Goal: Check status: Check status

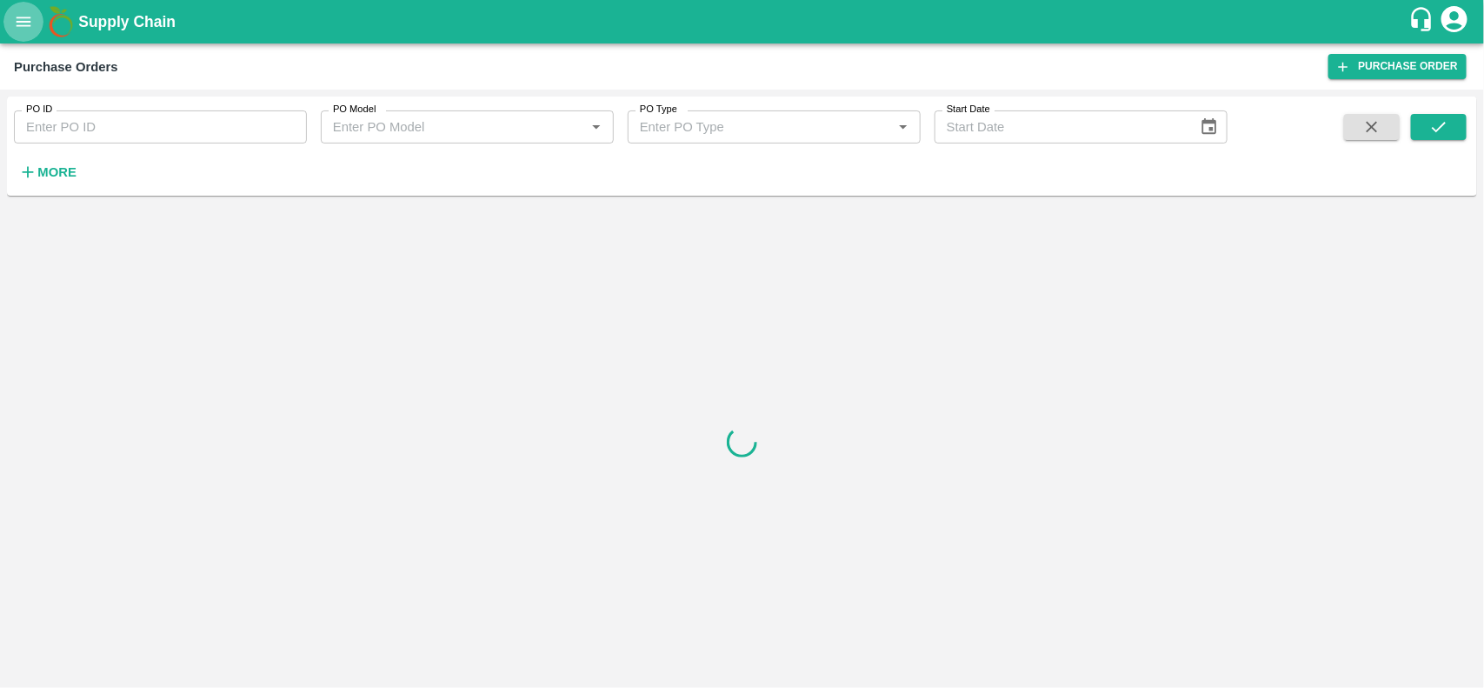
click at [24, 13] on icon "open drawer" at bounding box center [23, 21] width 19 height 19
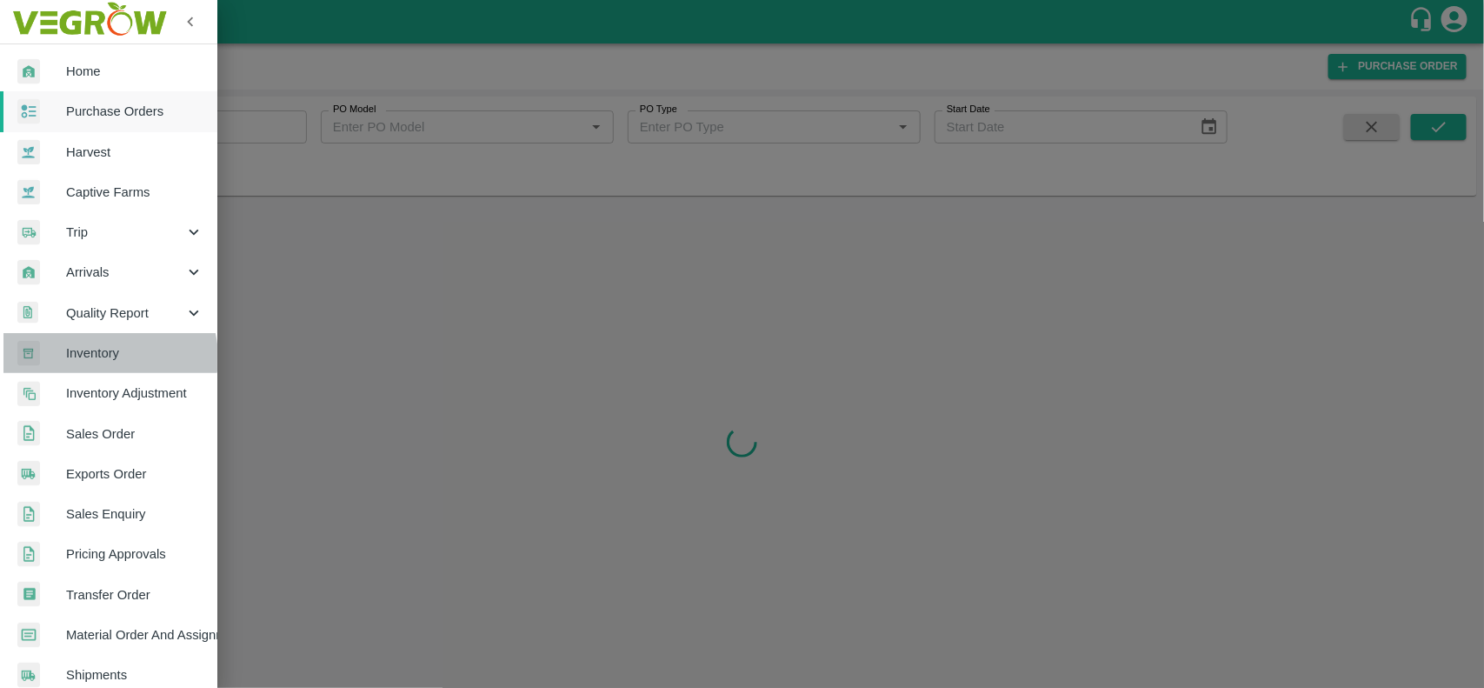
click at [107, 357] on span "Inventory" at bounding box center [134, 353] width 137 height 19
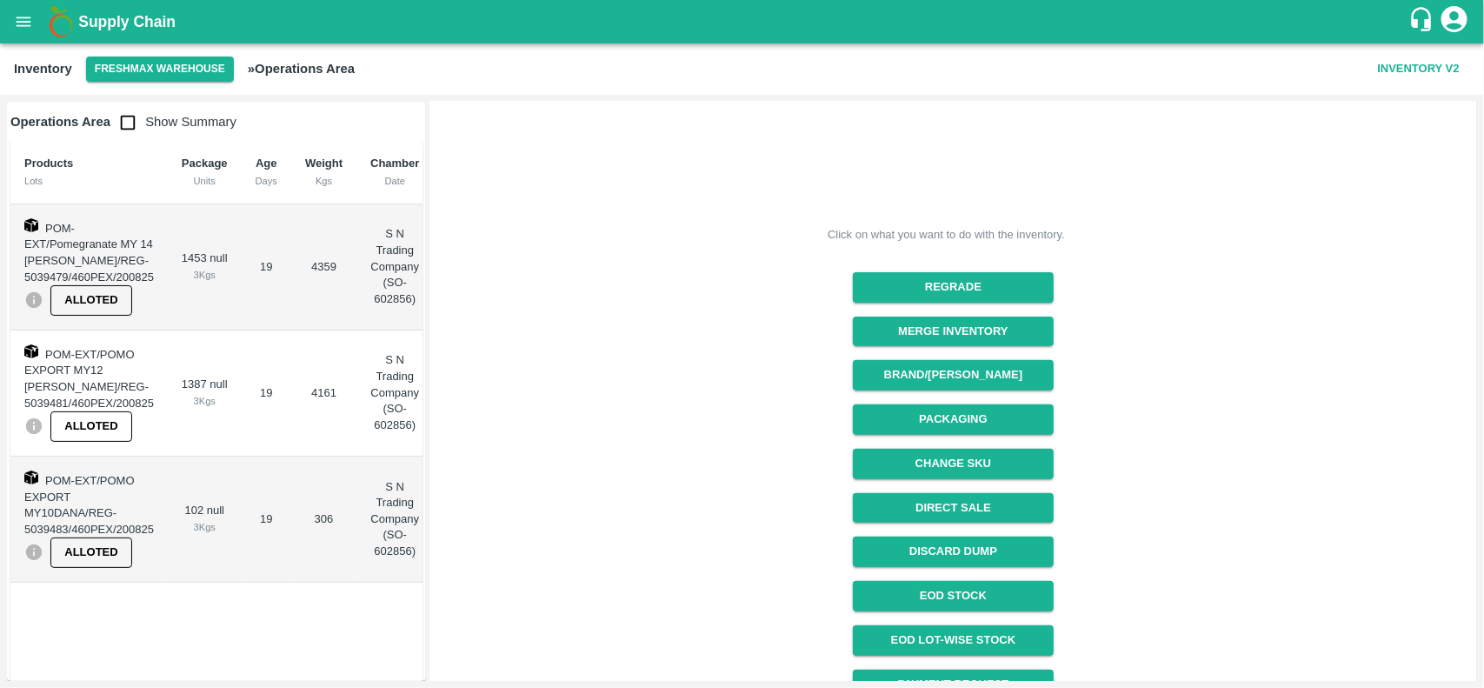
scroll to position [219, 0]
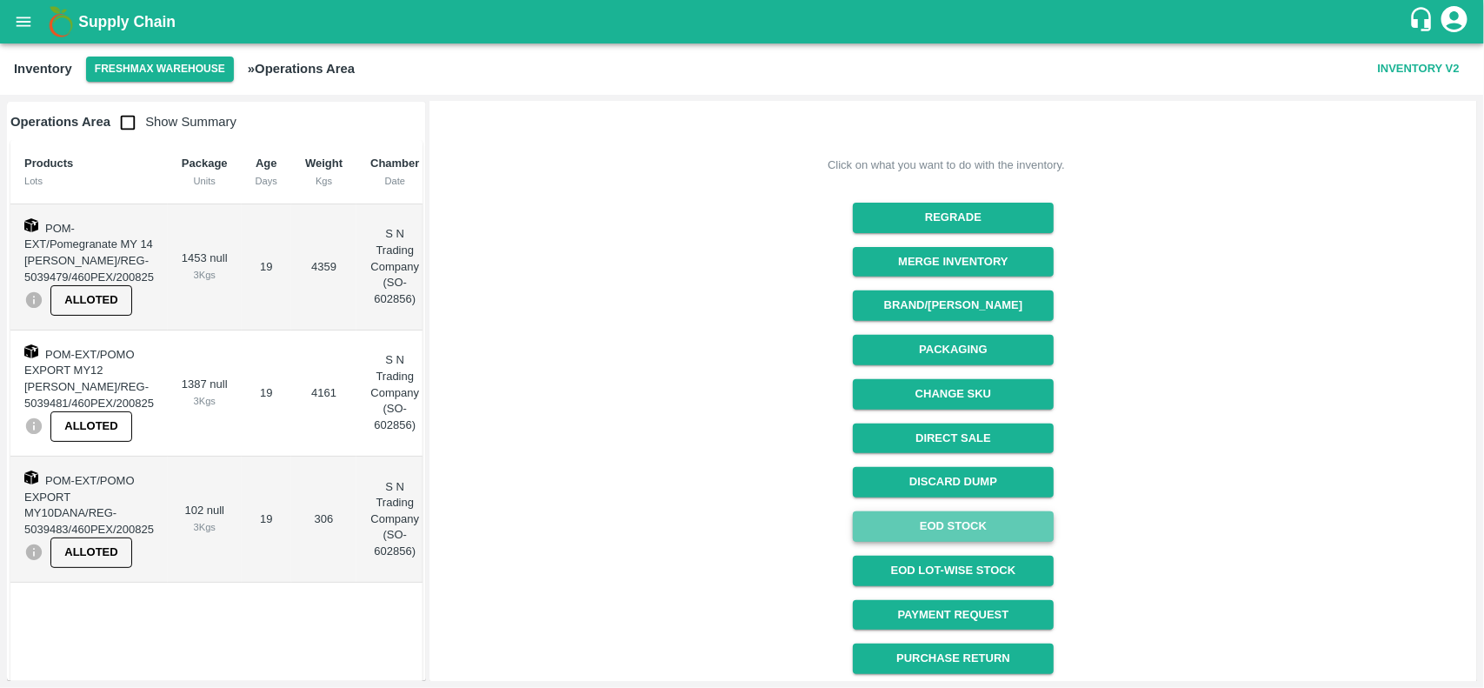
click at [929, 527] on link "EOD Stock" at bounding box center [953, 526] width 201 height 30
click at [405, 298] on p "S N Trading Company (SO-602856)" at bounding box center [394, 266] width 49 height 81
copy p "602856"
click at [394, 237] on p "S N Trading Company (SO-602856)" at bounding box center [394, 266] width 49 height 81
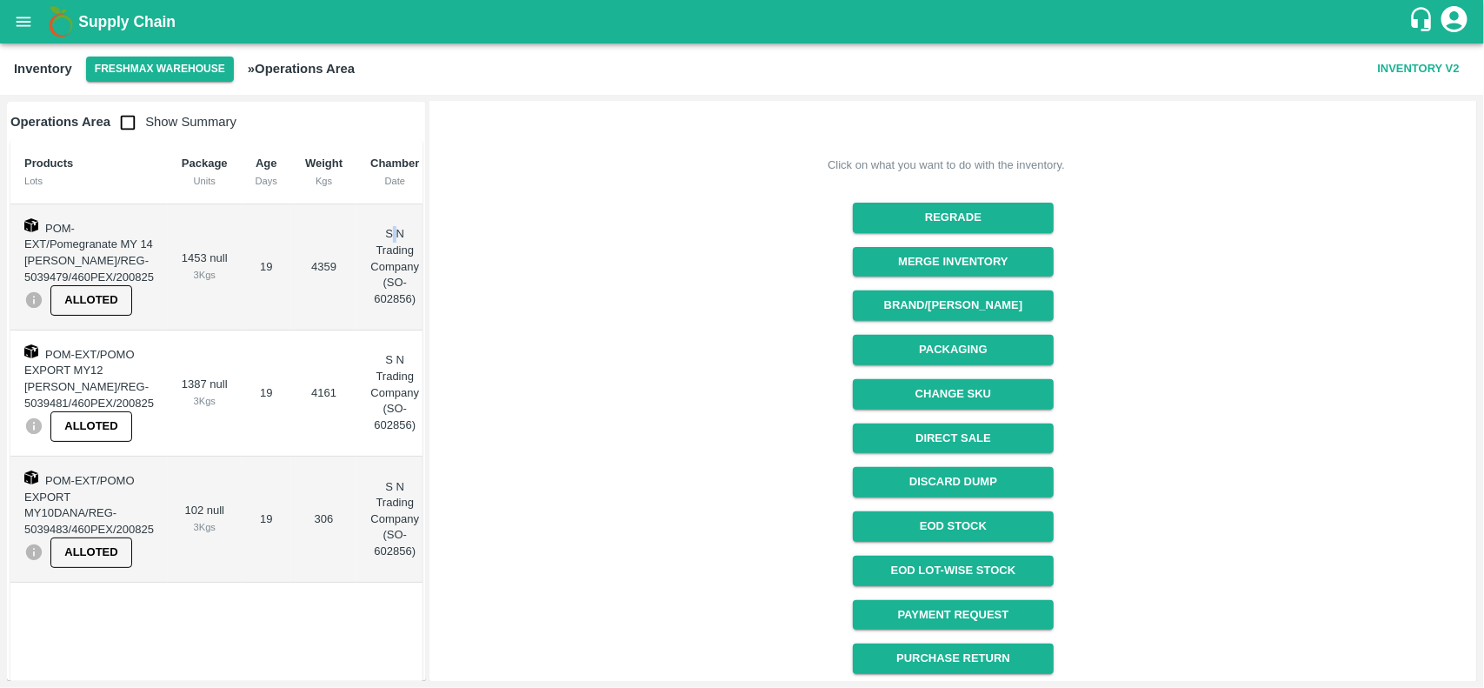
click at [394, 237] on p "S N Trading Company (SO-602856)" at bounding box center [394, 266] width 49 height 81
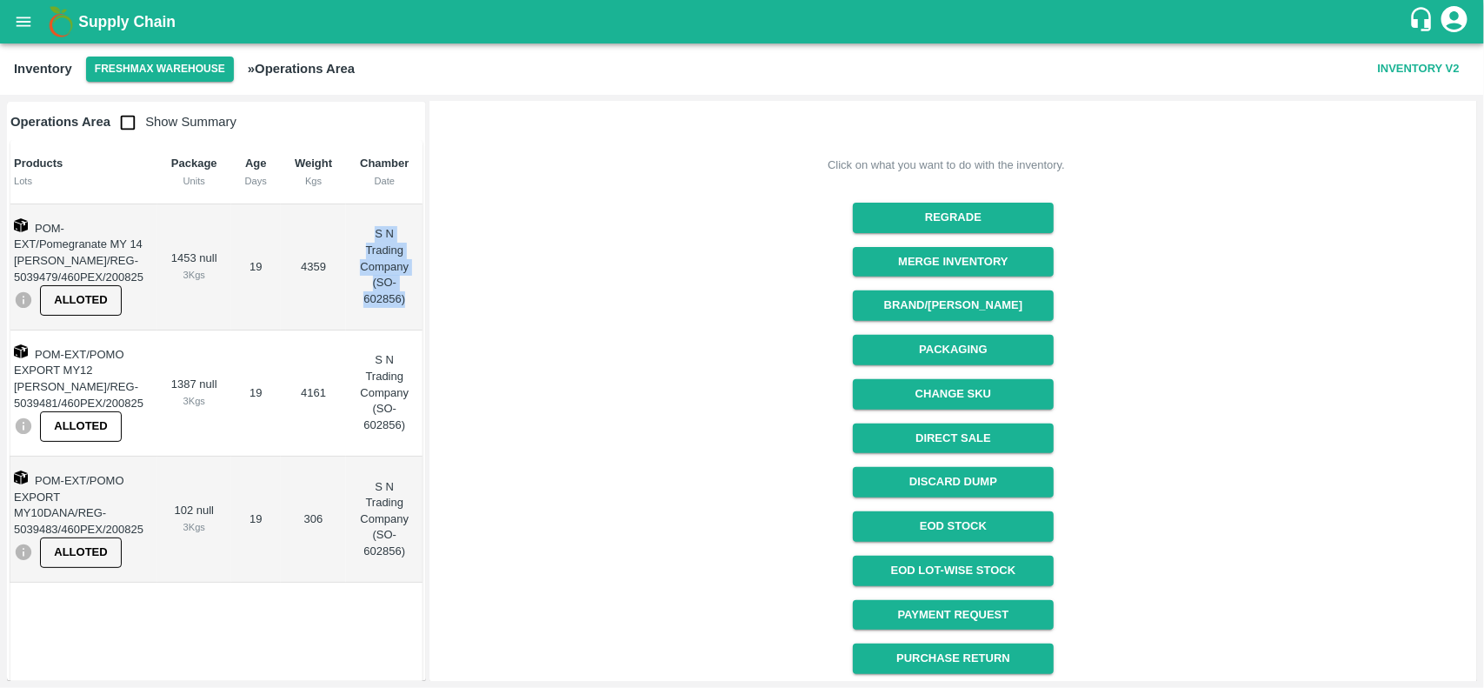
drag, startPoint x: 387, startPoint y: 233, endPoint x: 404, endPoint y: 298, distance: 67.5
click at [404, 298] on p "S N Trading Company (SO-602856)" at bounding box center [384, 266] width 49 height 81
copy p "S N Trading Company (SO-602856)"
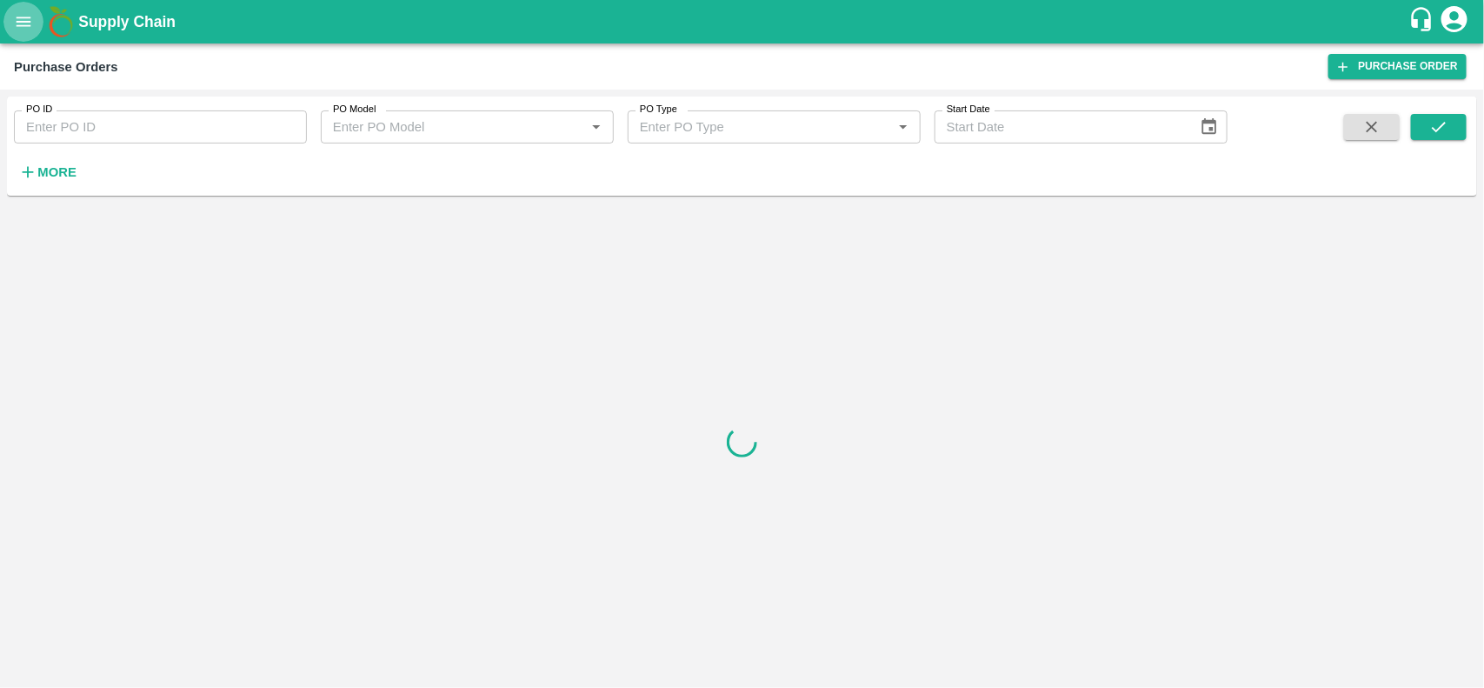
click at [33, 27] on button "open drawer" at bounding box center [23, 22] width 40 height 40
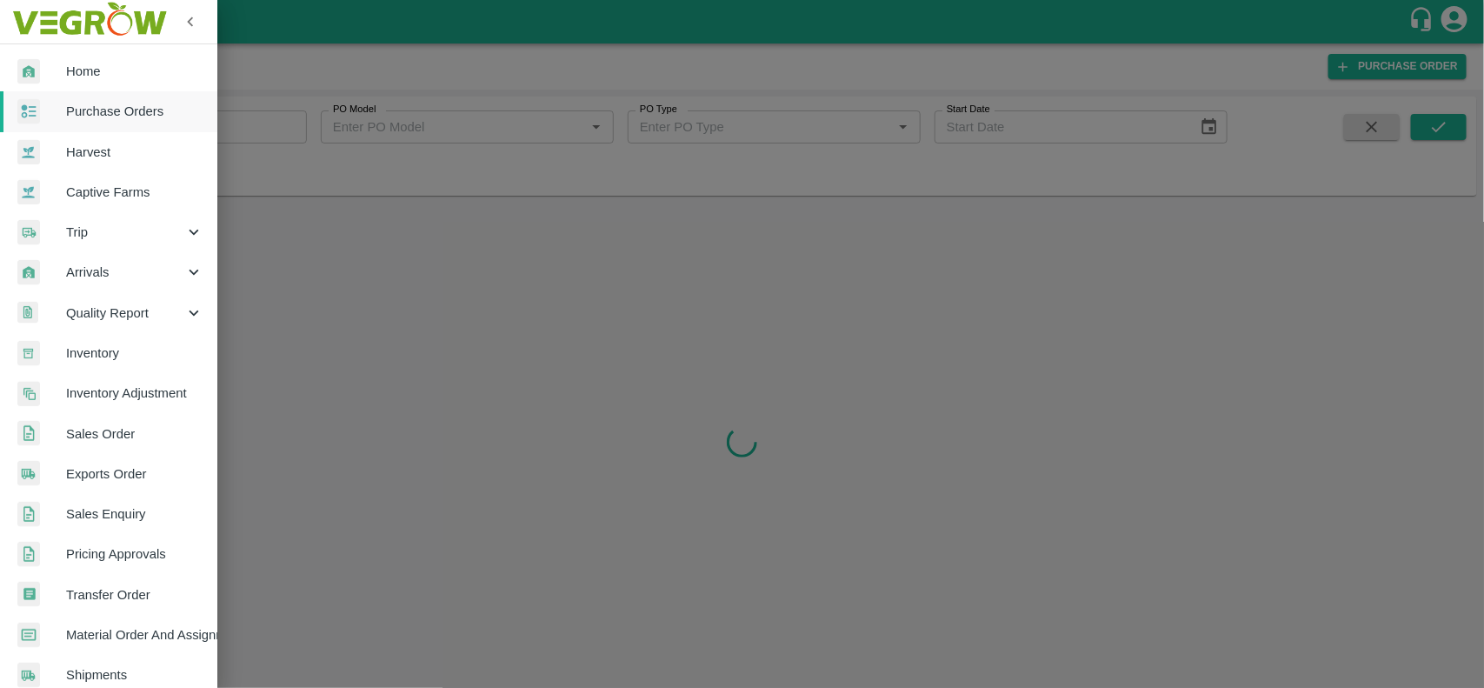
click at [133, 592] on span "Transfer Order" at bounding box center [134, 594] width 137 height 19
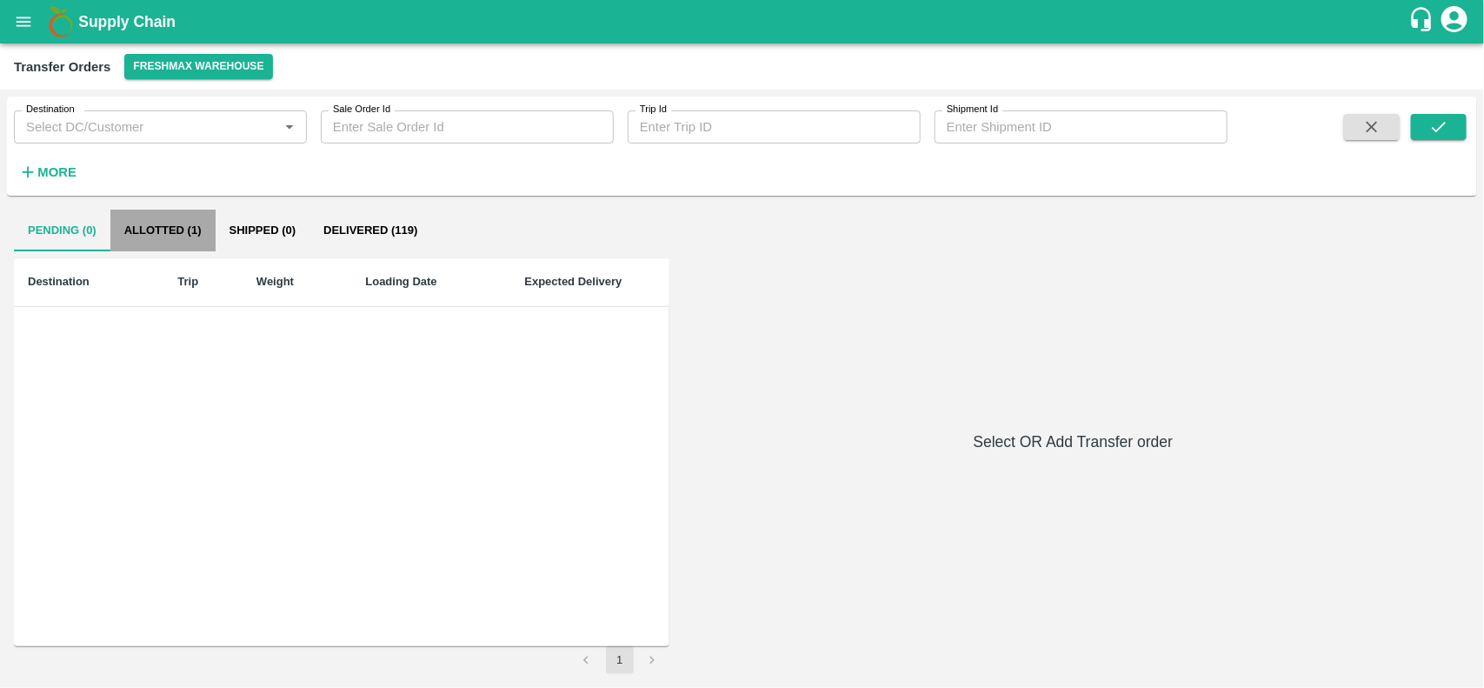
click at [163, 232] on button "Allotted (1)" at bounding box center [162, 231] width 105 height 42
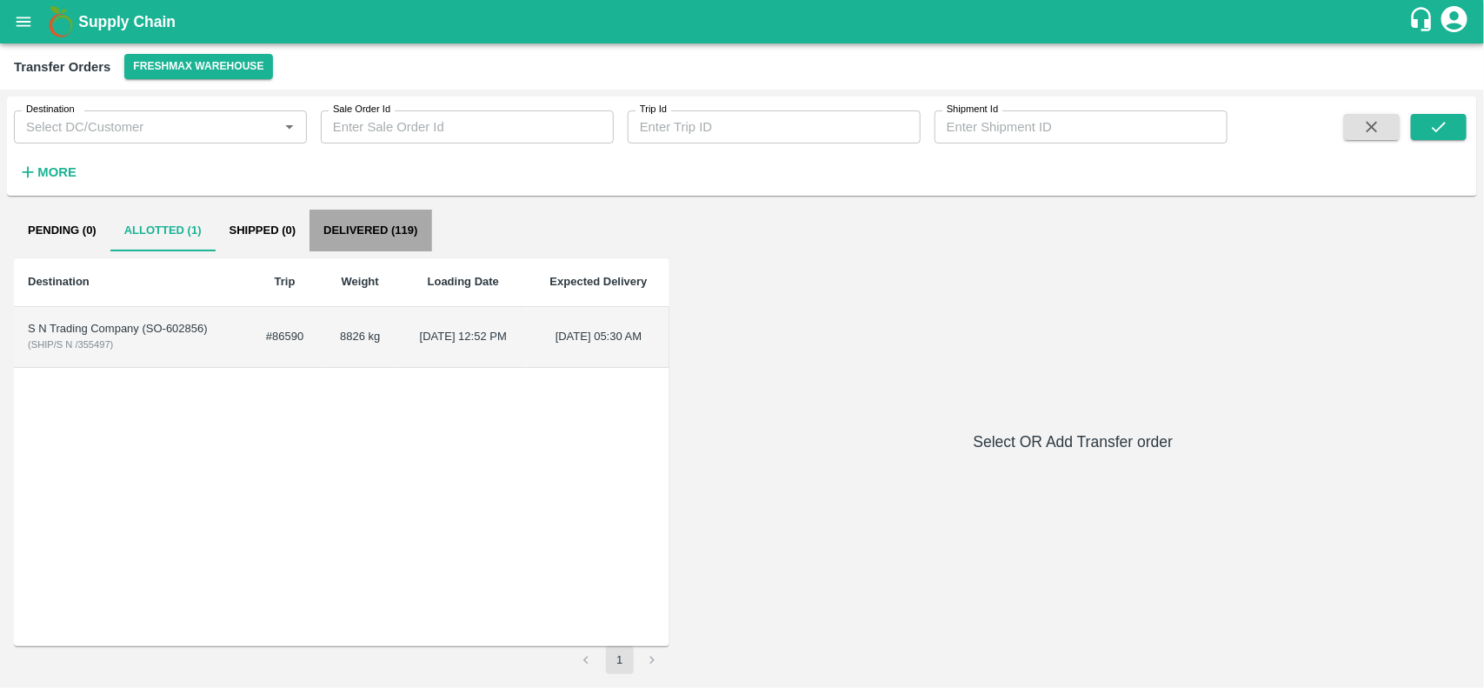
click at [366, 232] on button "Delivered (119)" at bounding box center [371, 231] width 122 height 42
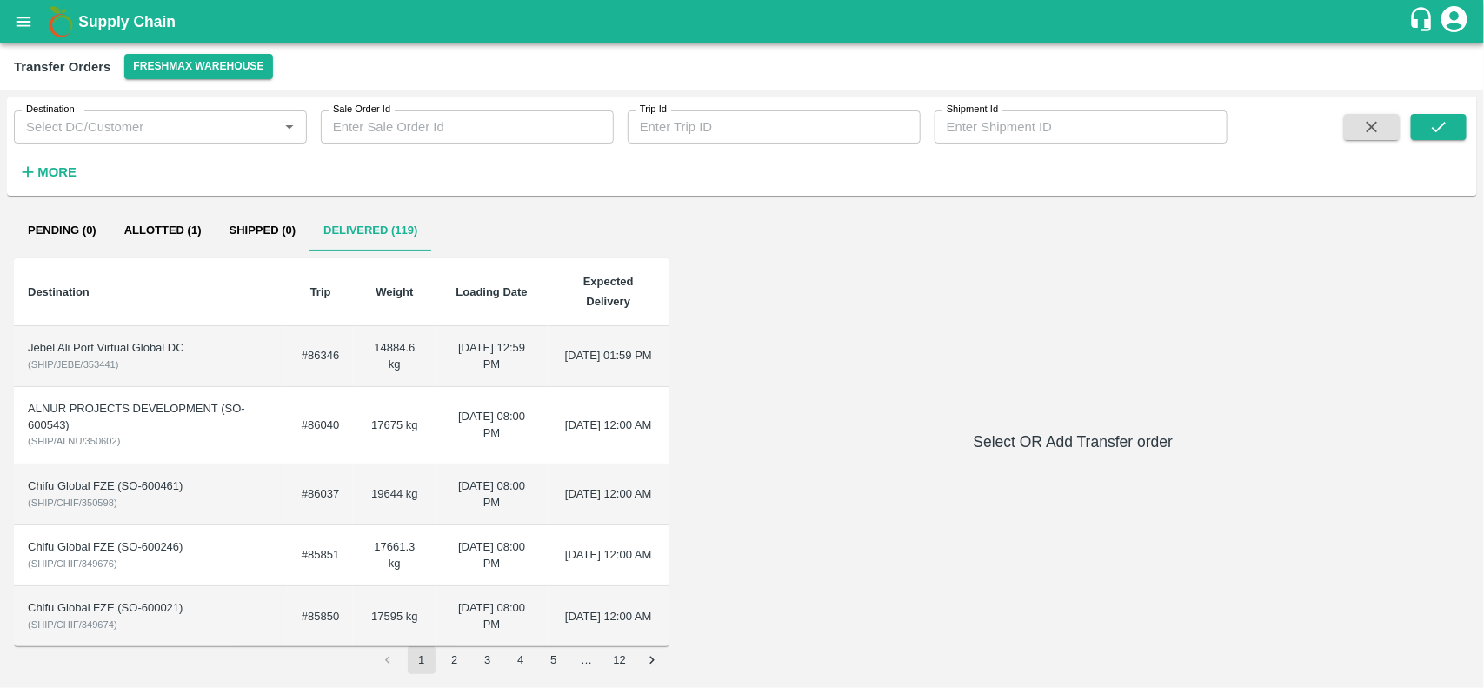
click at [318, 331] on td "#86346" at bounding box center [320, 356] width 65 height 61
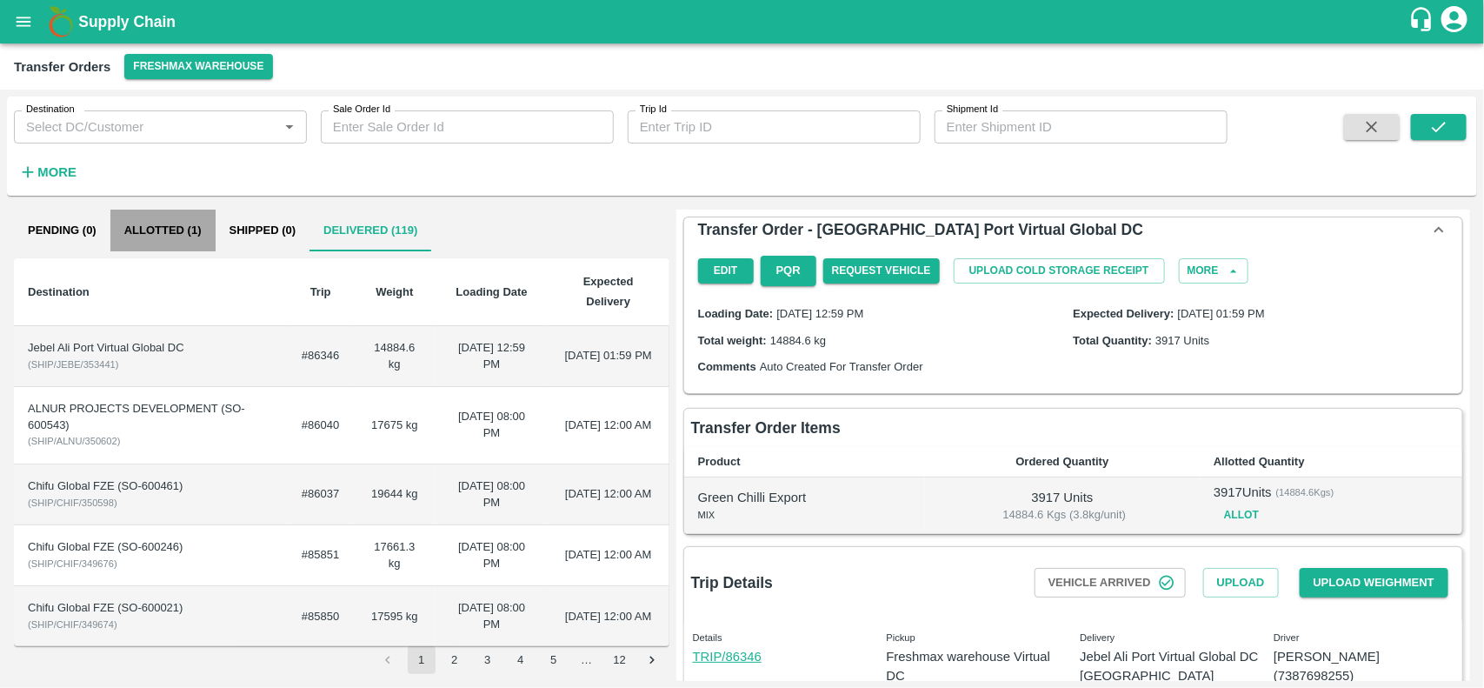
click at [166, 237] on button "Allotted (1)" at bounding box center [162, 231] width 105 height 42
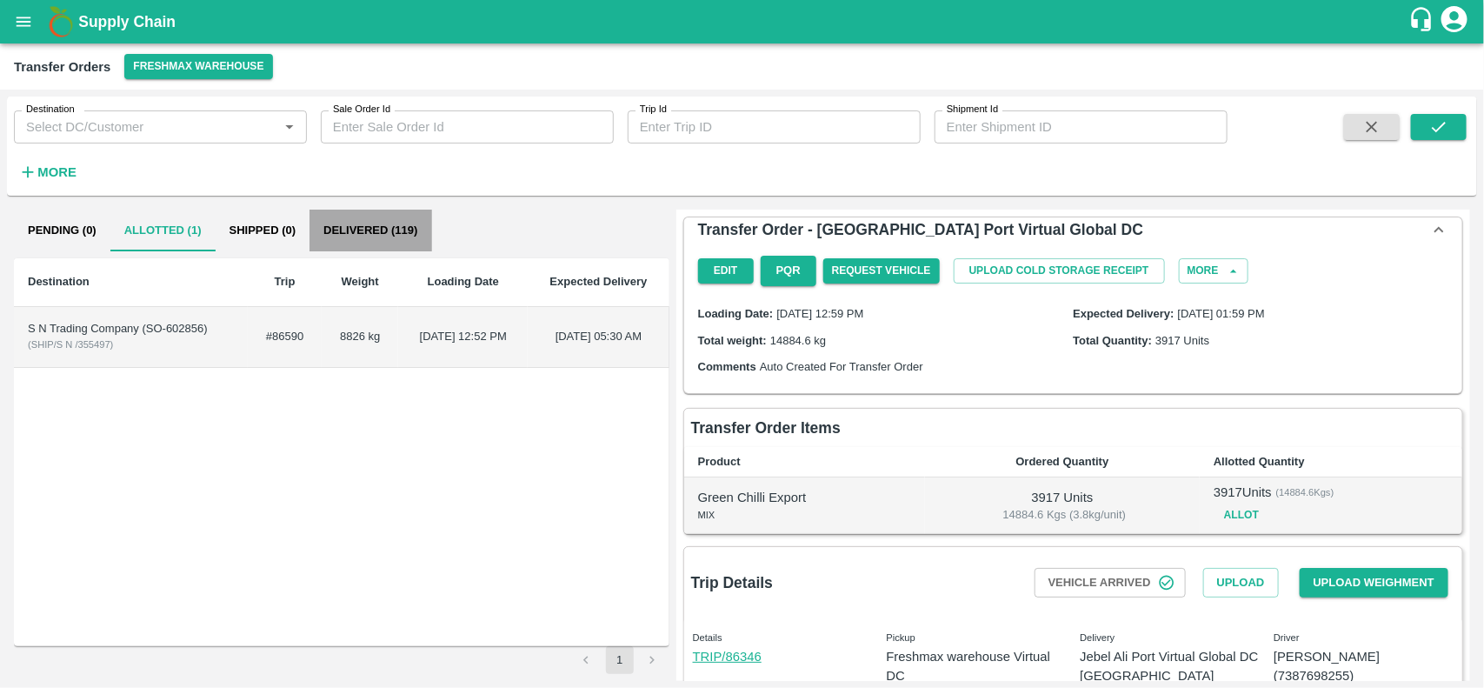
click at [337, 228] on button "Delivered (119)" at bounding box center [371, 231] width 122 height 42
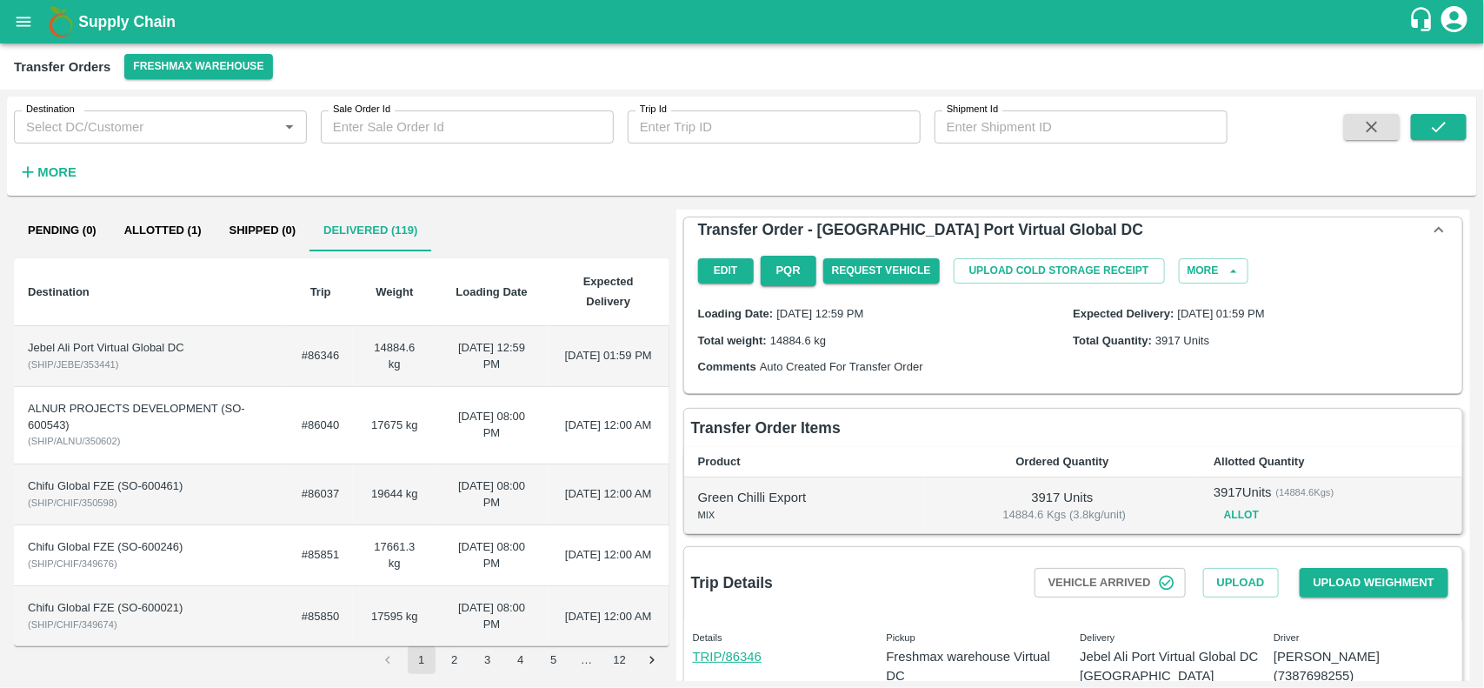
click at [179, 230] on button "Allotted (1)" at bounding box center [162, 231] width 105 height 42
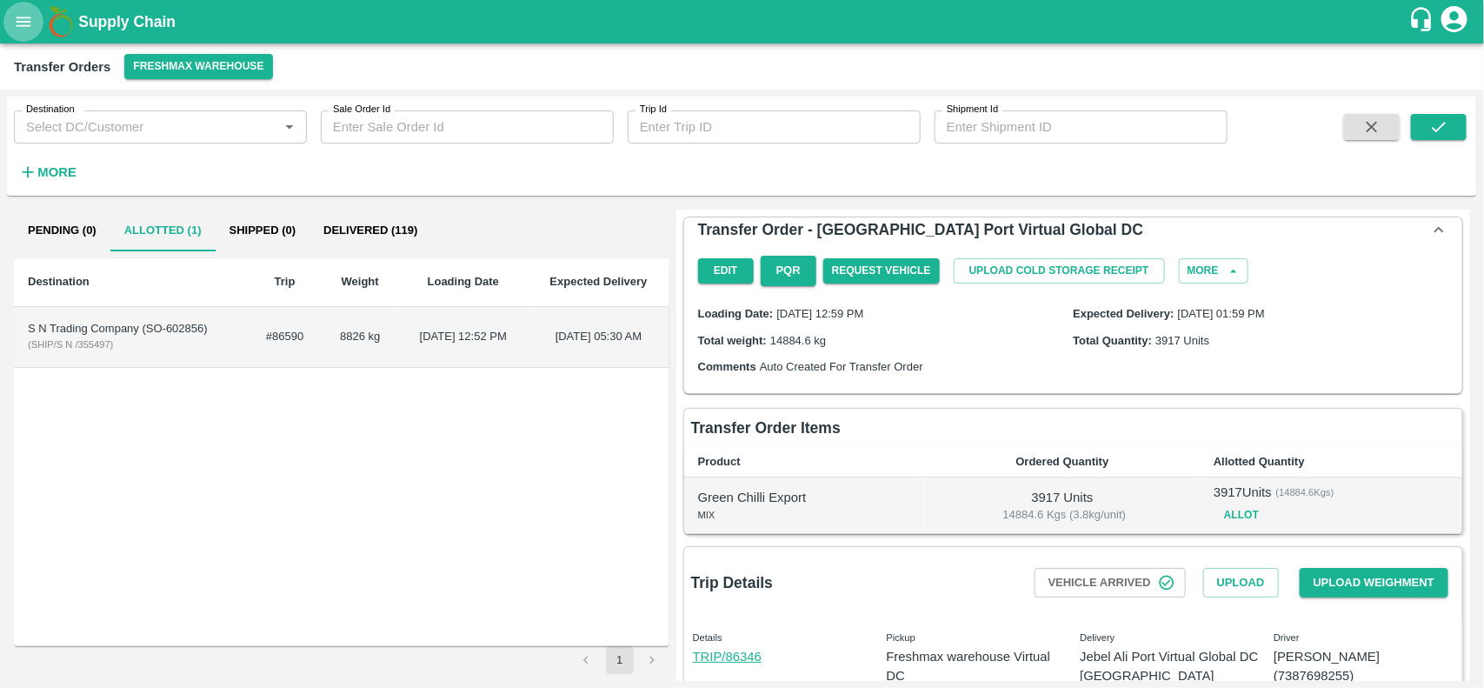
click at [14, 33] on button "open drawer" at bounding box center [23, 22] width 40 height 40
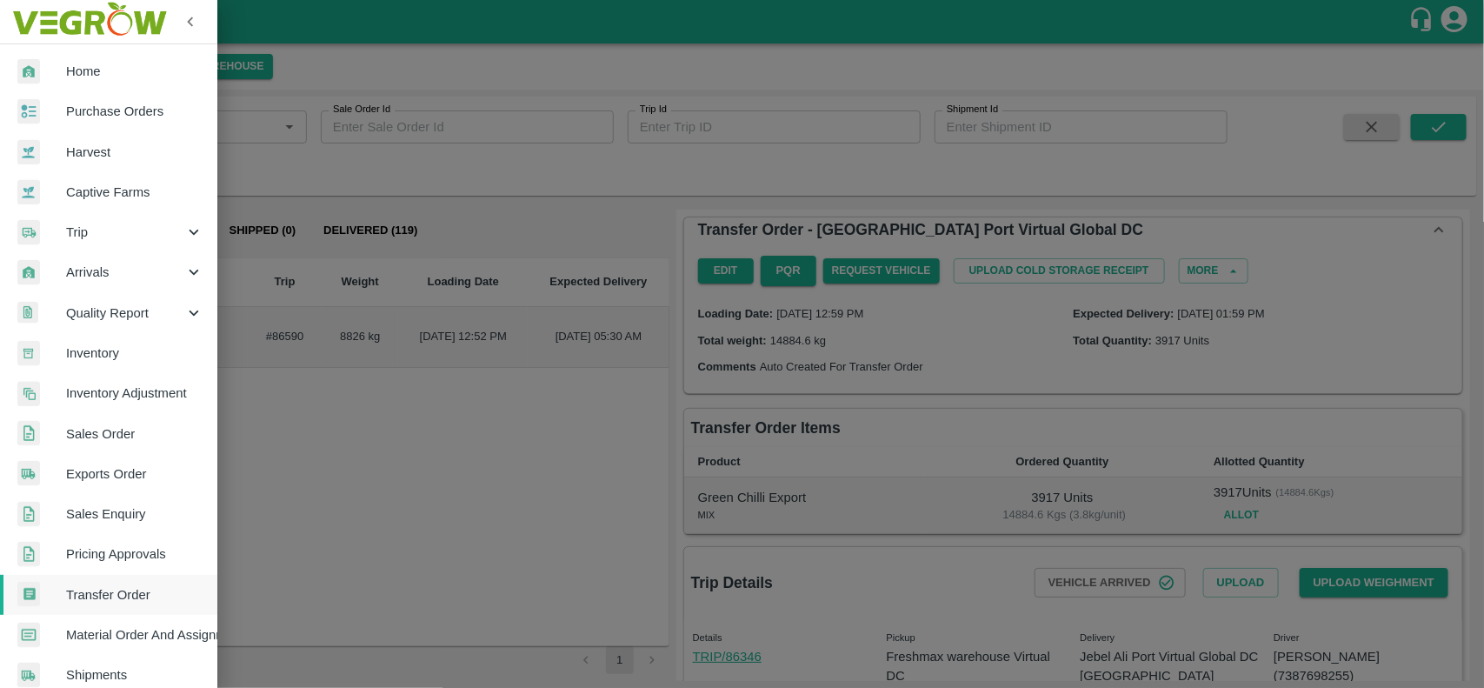
click at [122, 440] on span "Sales Order" at bounding box center [134, 433] width 137 height 19
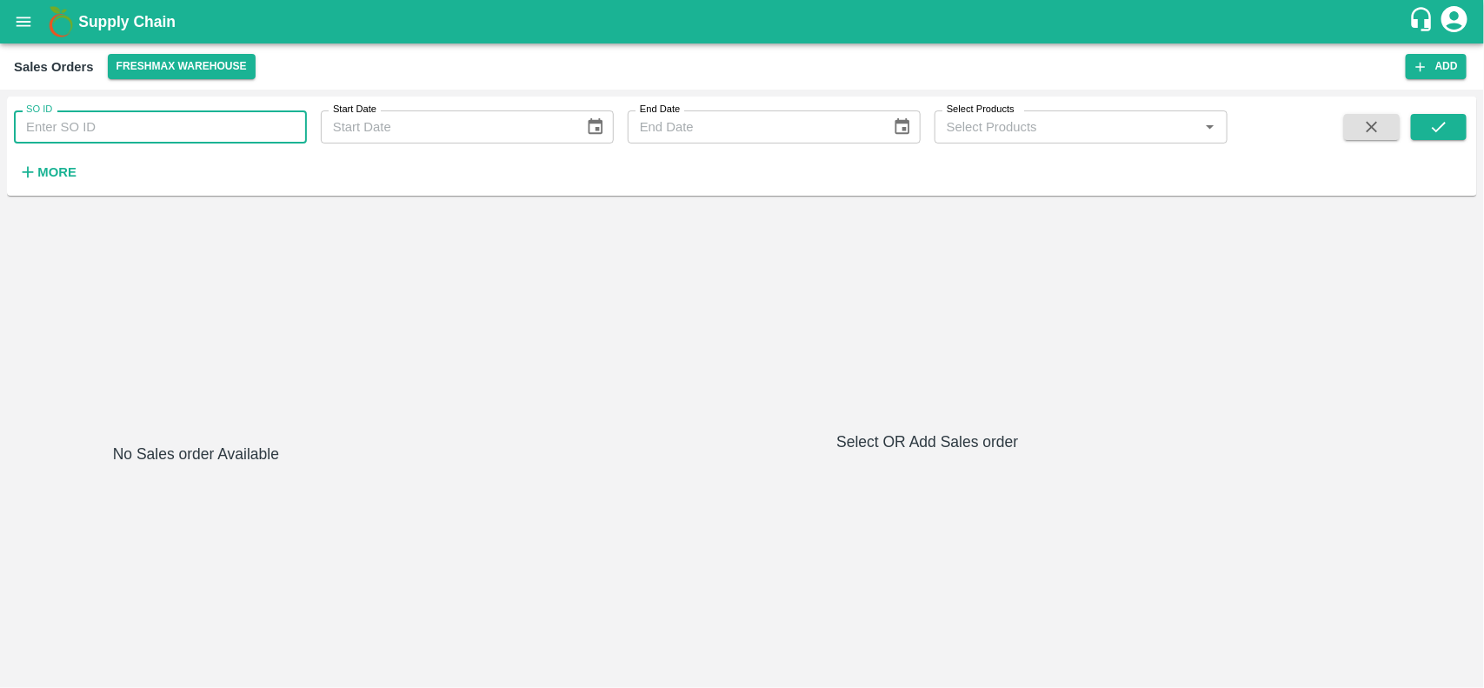
click at [65, 129] on input "SO ID" at bounding box center [160, 126] width 293 height 33
paste input "602856"
type input "602856"
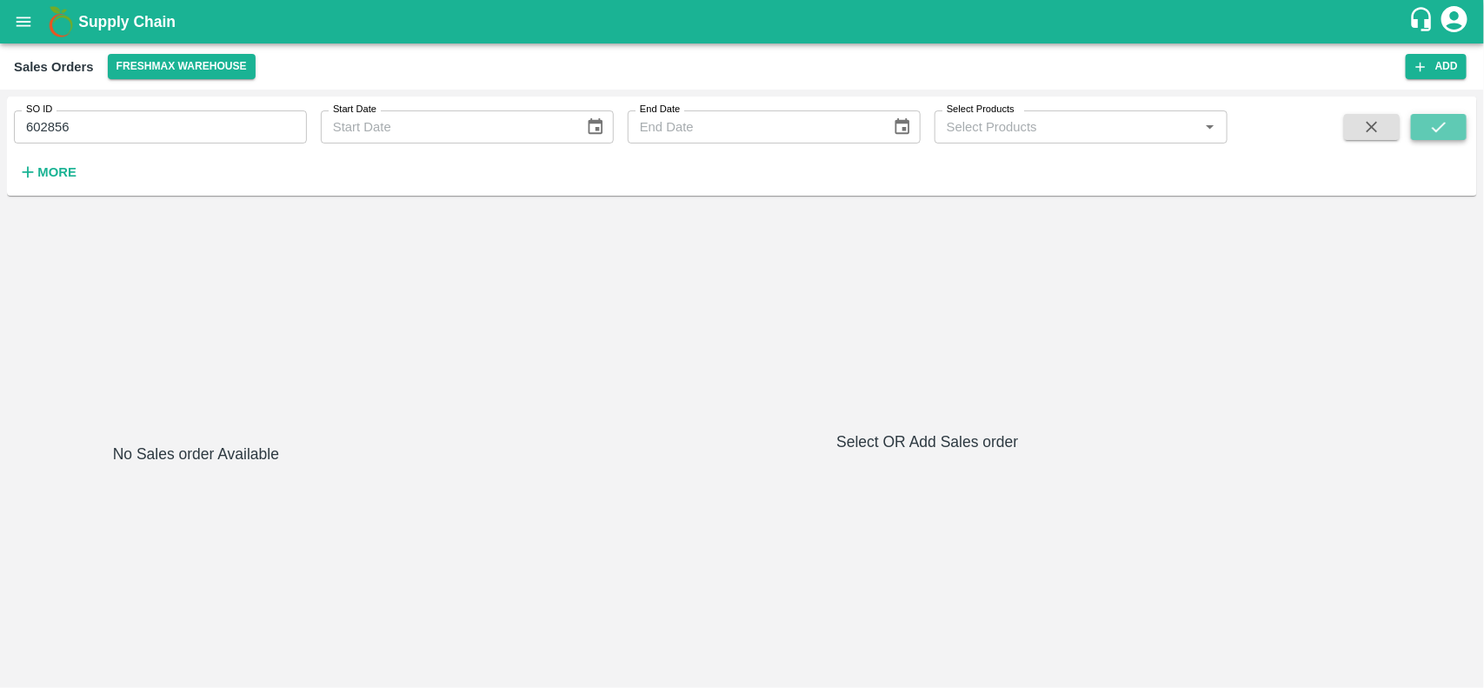
click at [1448, 124] on icon "submit" at bounding box center [1439, 126] width 19 height 19
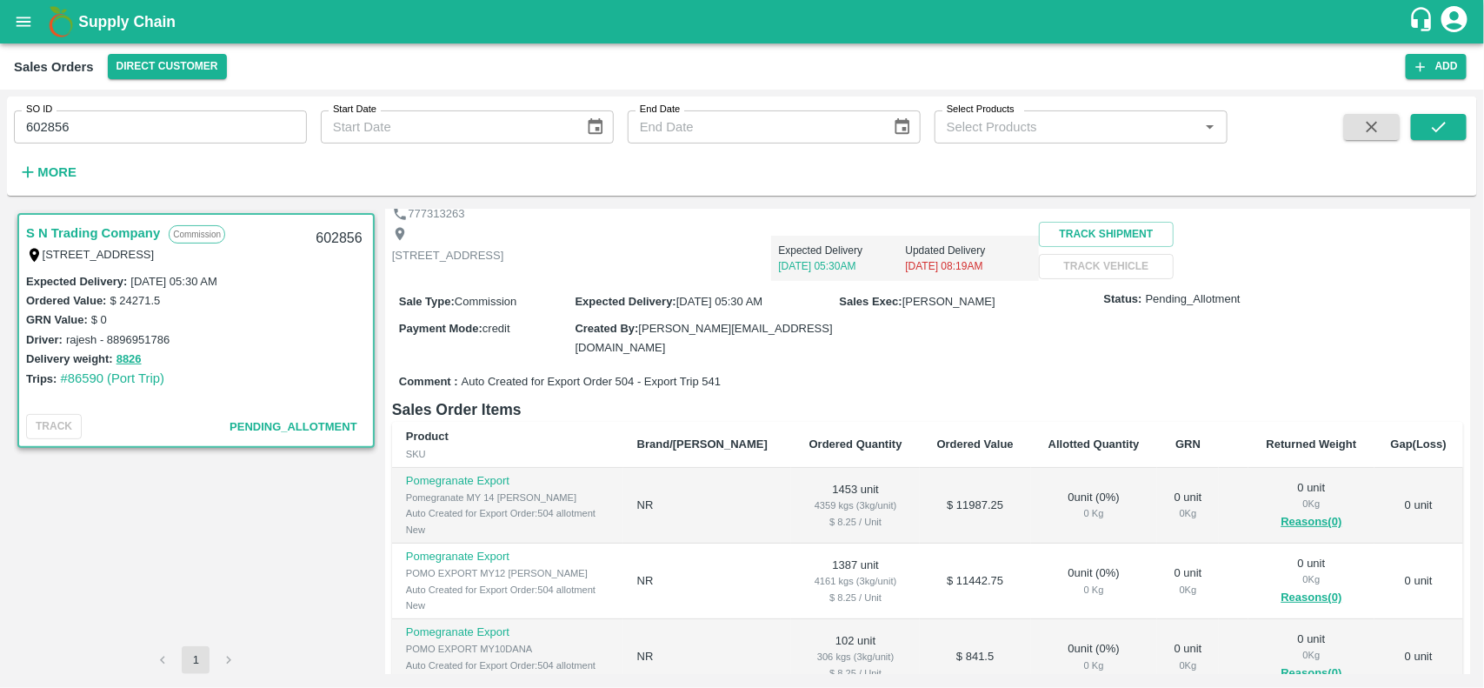
scroll to position [84, 0]
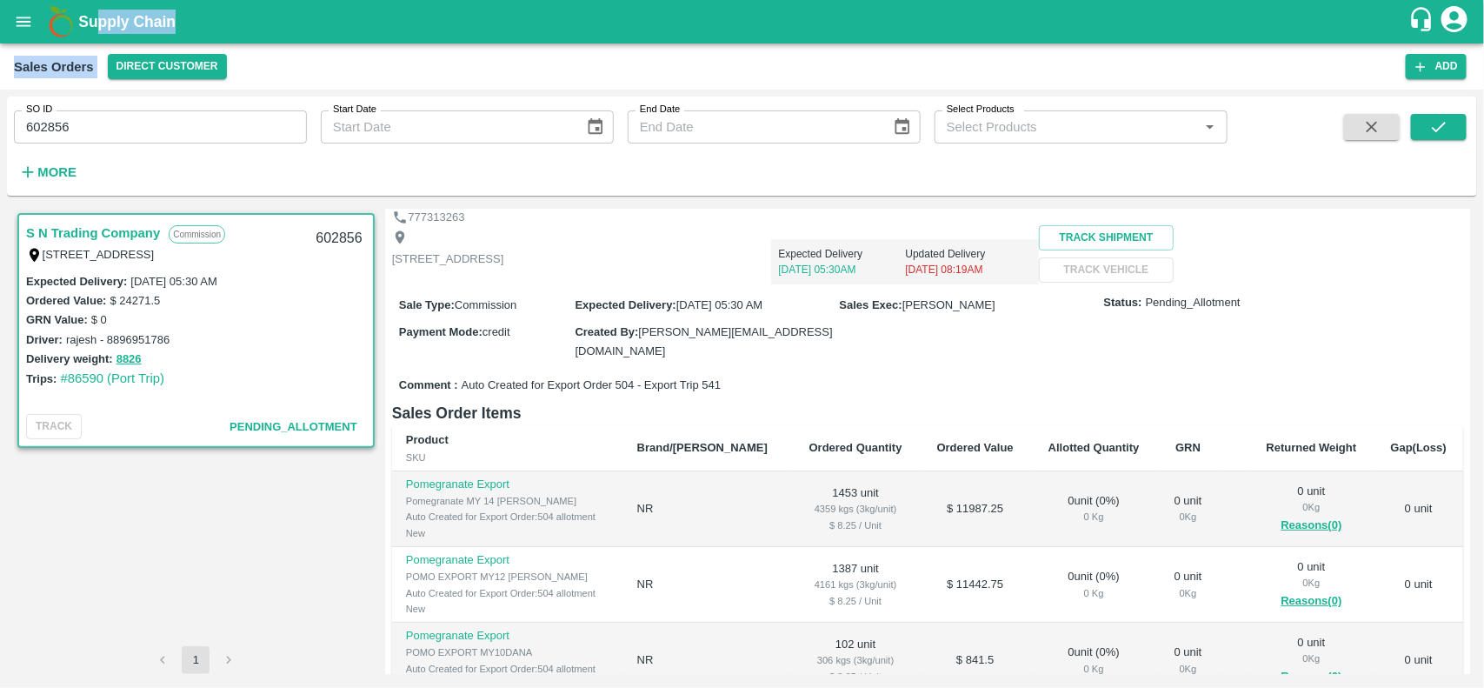
drag, startPoint x: 0, startPoint y: 89, endPoint x: 100, endPoint y: -24, distance: 150.9
click at [100, 0] on html "Supply Chain Sales Orders Direct Customer Add SO ID 602856 SO ID Start Date Sta…" at bounding box center [742, 344] width 1484 height 688
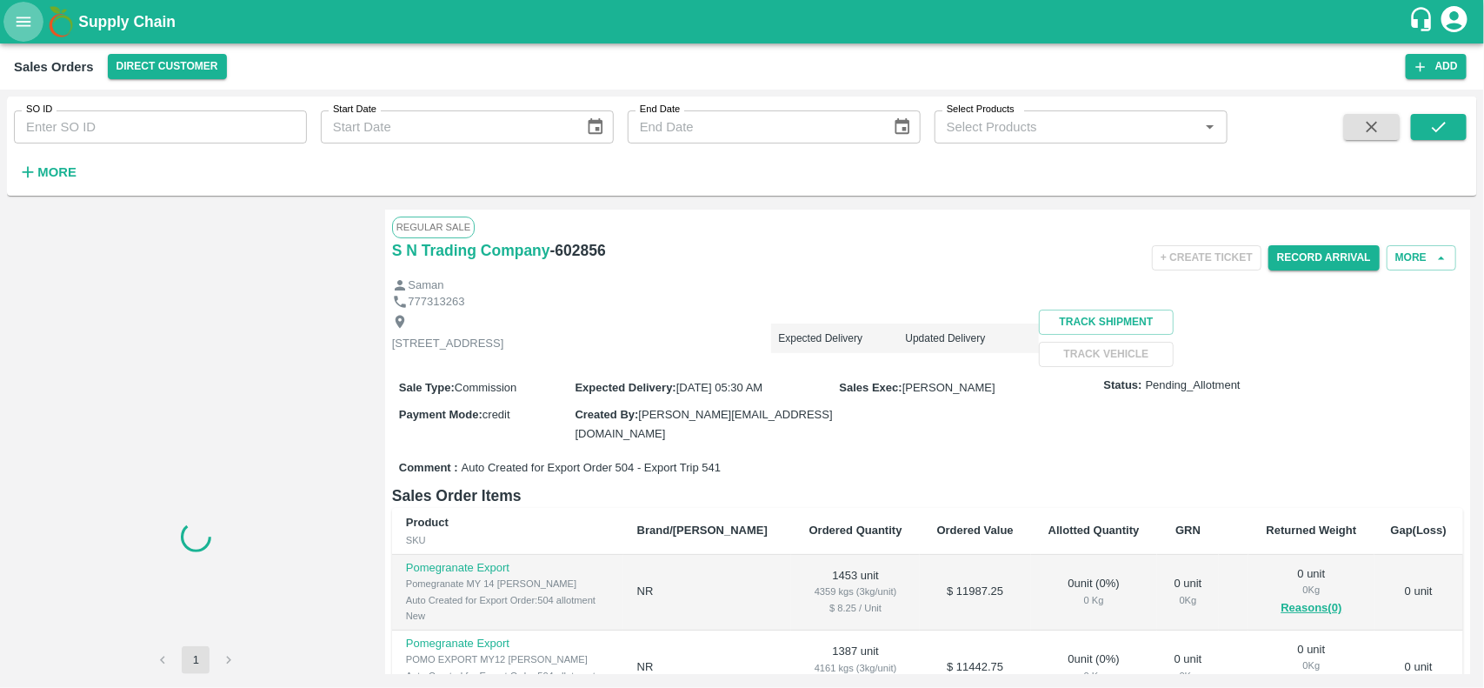
click at [24, 23] on icon "open drawer" at bounding box center [23, 21] width 19 height 19
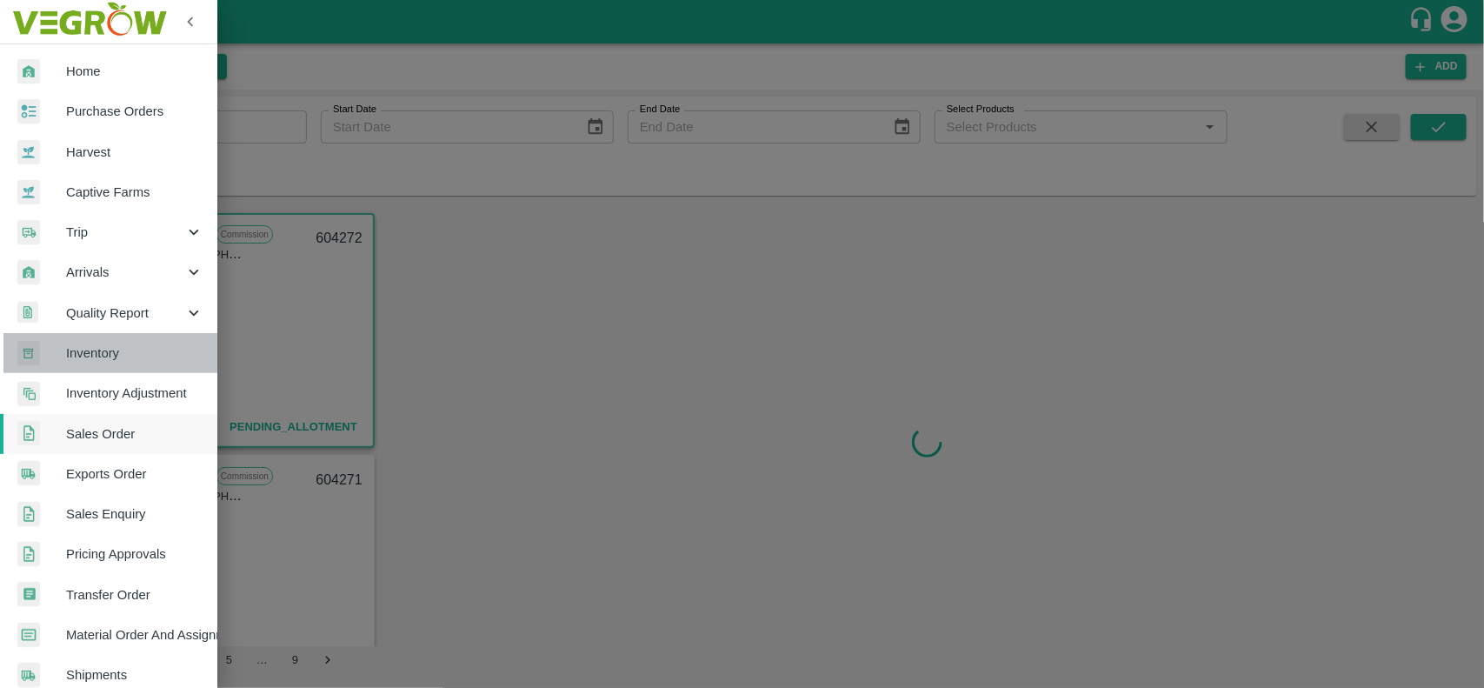
click at [113, 364] on link "Inventory" at bounding box center [108, 353] width 217 height 40
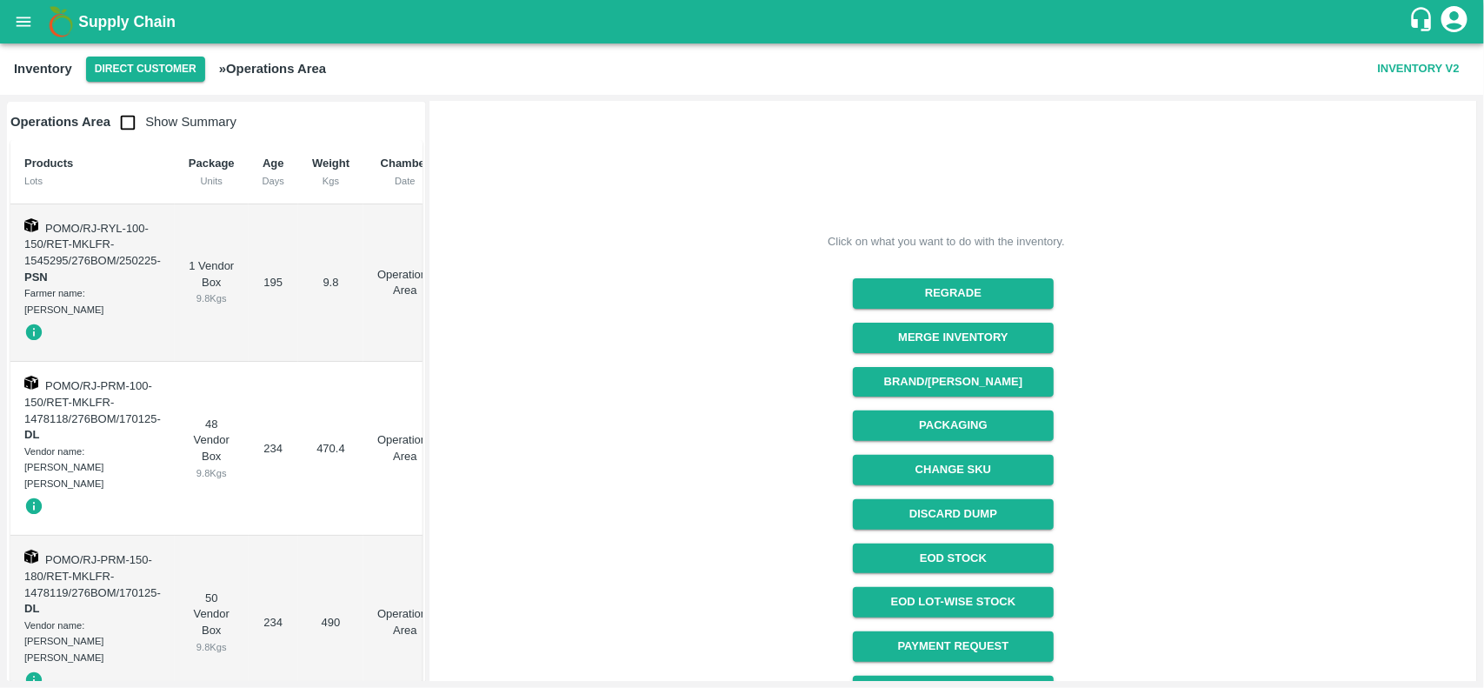
scroll to position [102, 0]
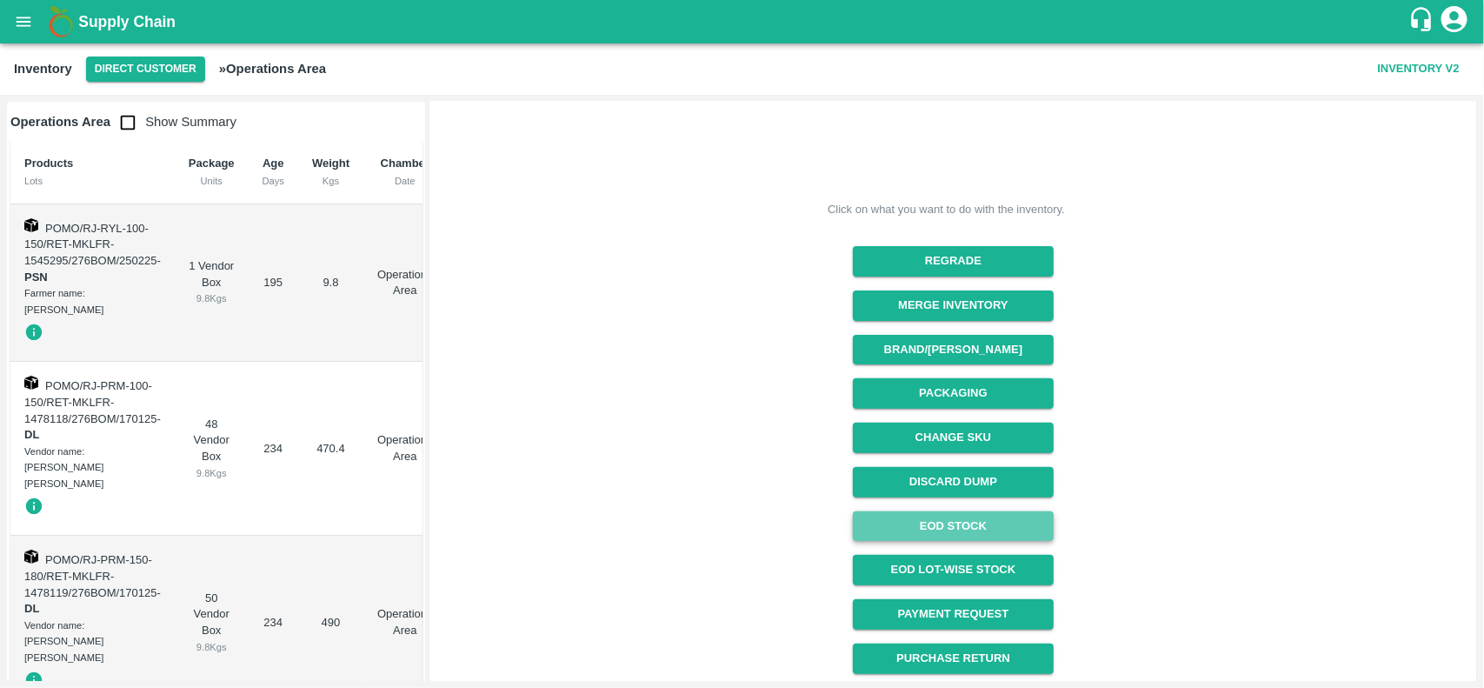
click at [1011, 529] on link "EOD Stock" at bounding box center [953, 526] width 201 height 30
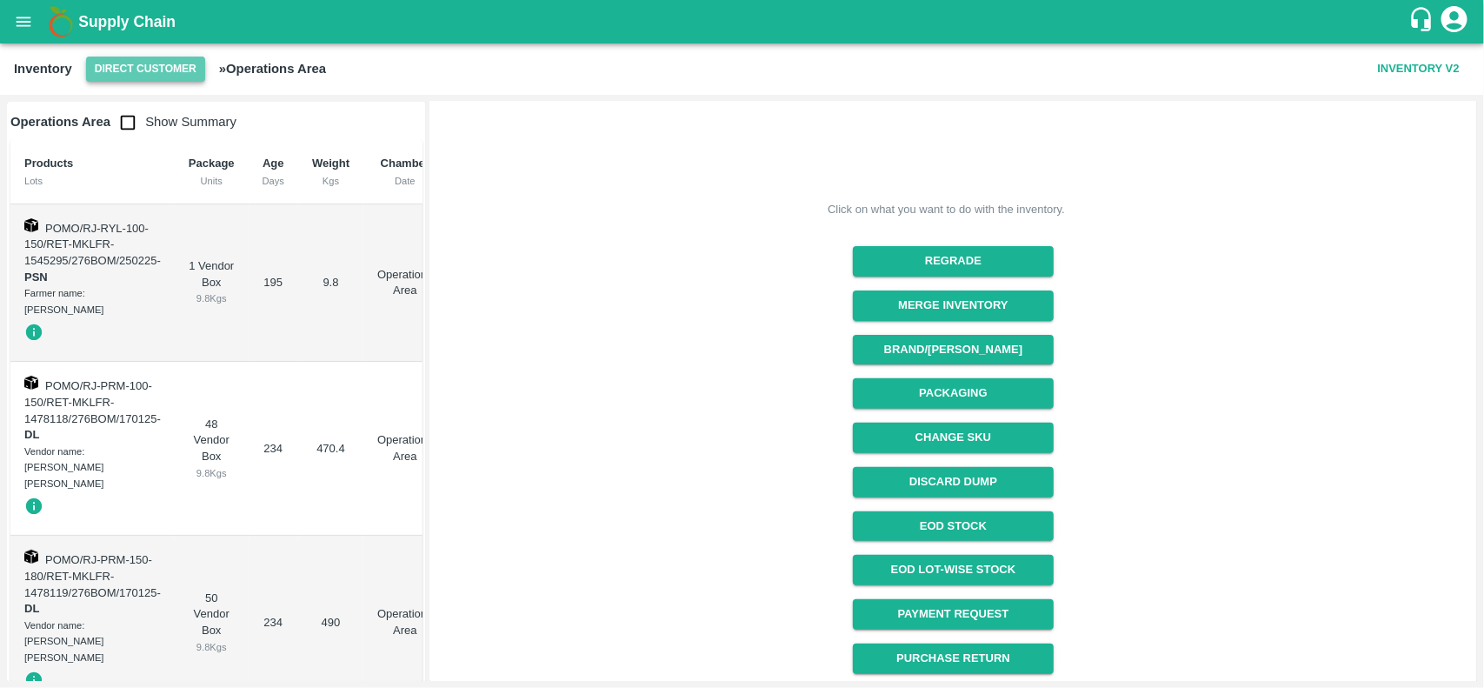
click at [176, 70] on button "Direct Customer" at bounding box center [145, 69] width 119 height 25
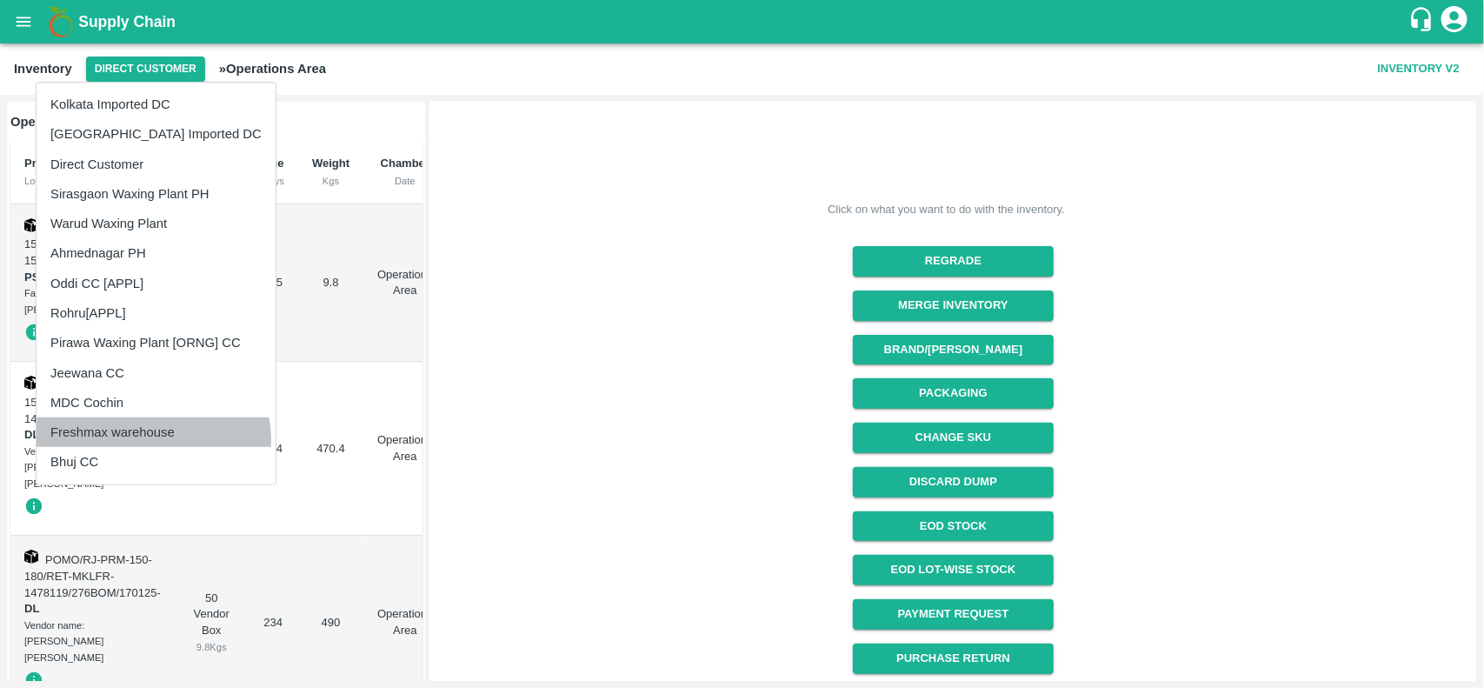
click at [152, 440] on li "Freshmax warehouse" at bounding box center [156, 432] width 239 height 30
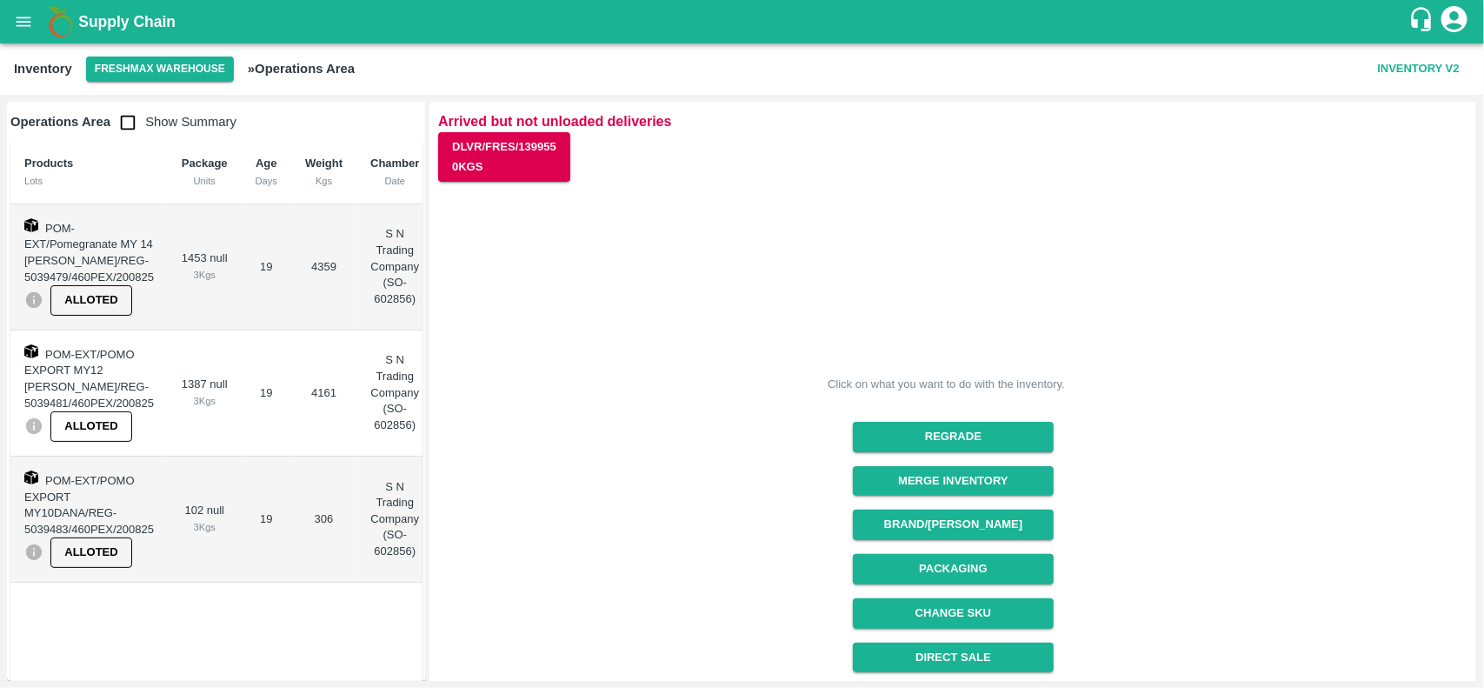
drag, startPoint x: 1474, startPoint y: 268, endPoint x: 1484, endPoint y: 367, distance: 99.6
click at [1484, 367] on div "Operations Area Show Summary Products Lots Package Units Age Days Weight Kgs Ch…" at bounding box center [742, 391] width 1484 height 593
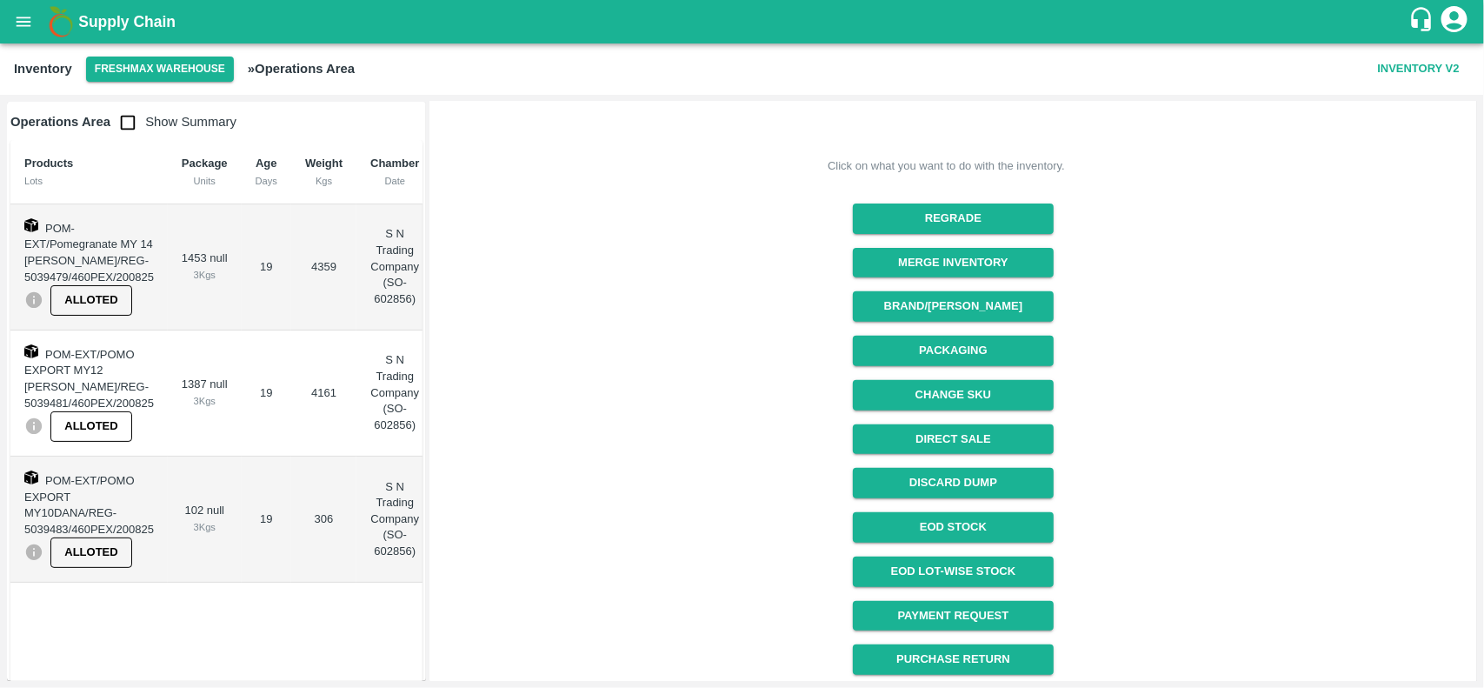
scroll to position [219, 0]
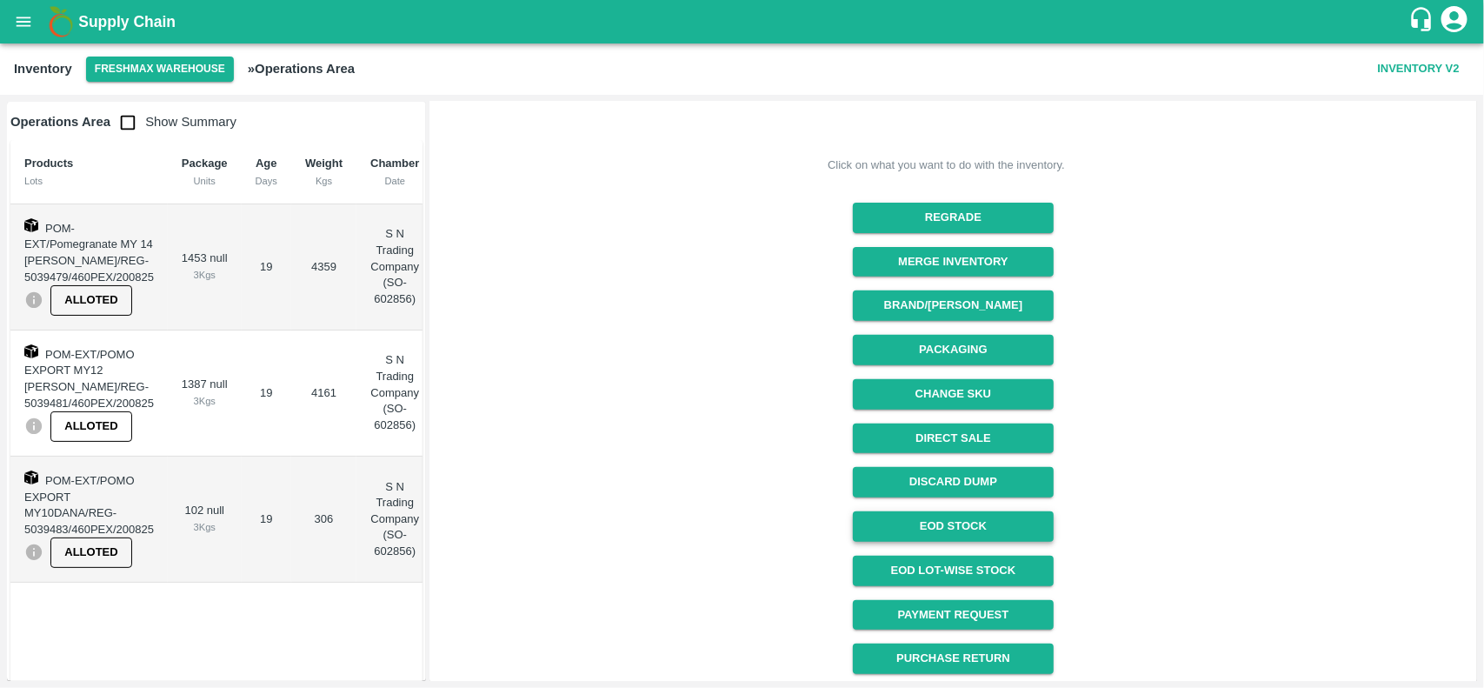
click at [984, 531] on link "EOD Stock" at bounding box center [953, 526] width 201 height 30
